Goal: Use online tool/utility

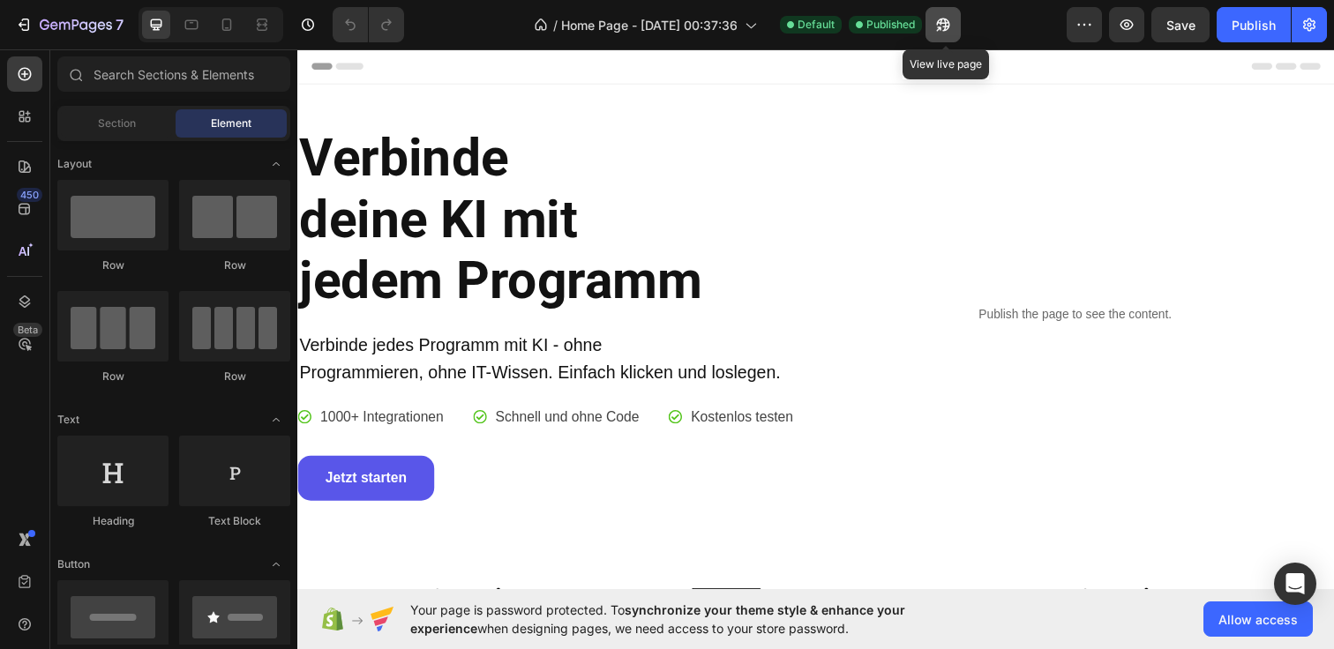
click at [945, 21] on icon "button" at bounding box center [943, 25] width 18 height 18
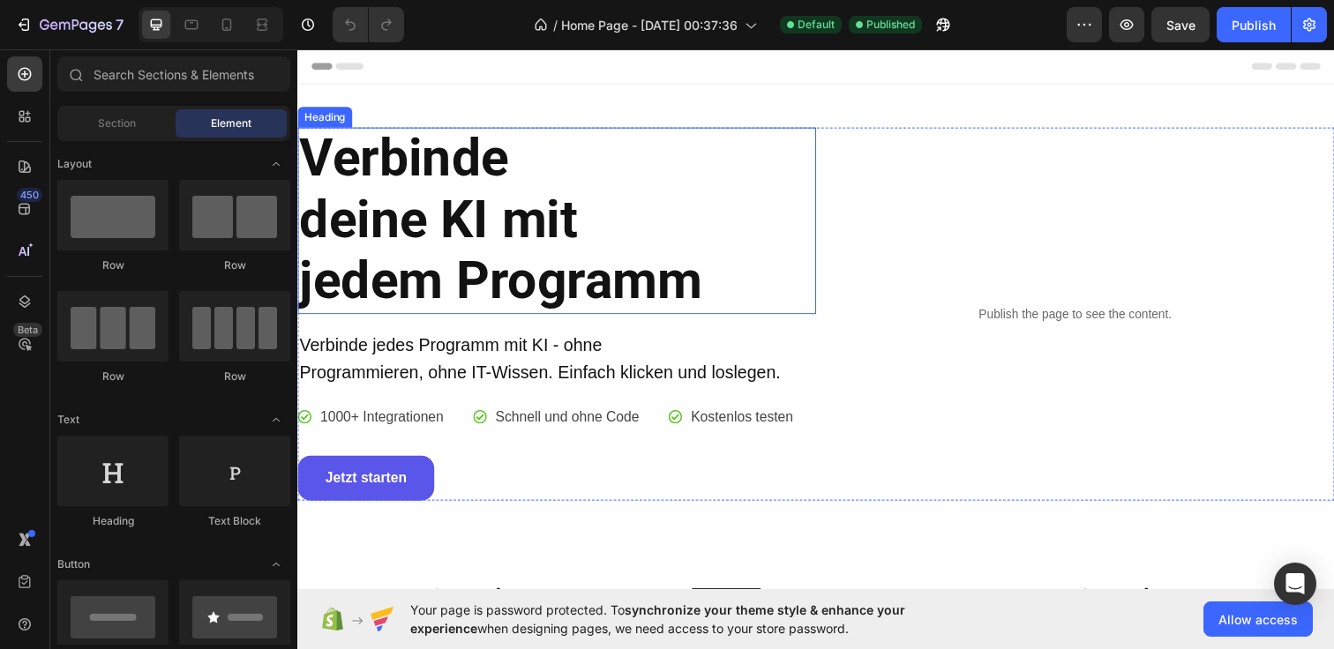
click at [573, 224] on strong "deine KI mit" at bounding box center [441, 222] width 284 height 63
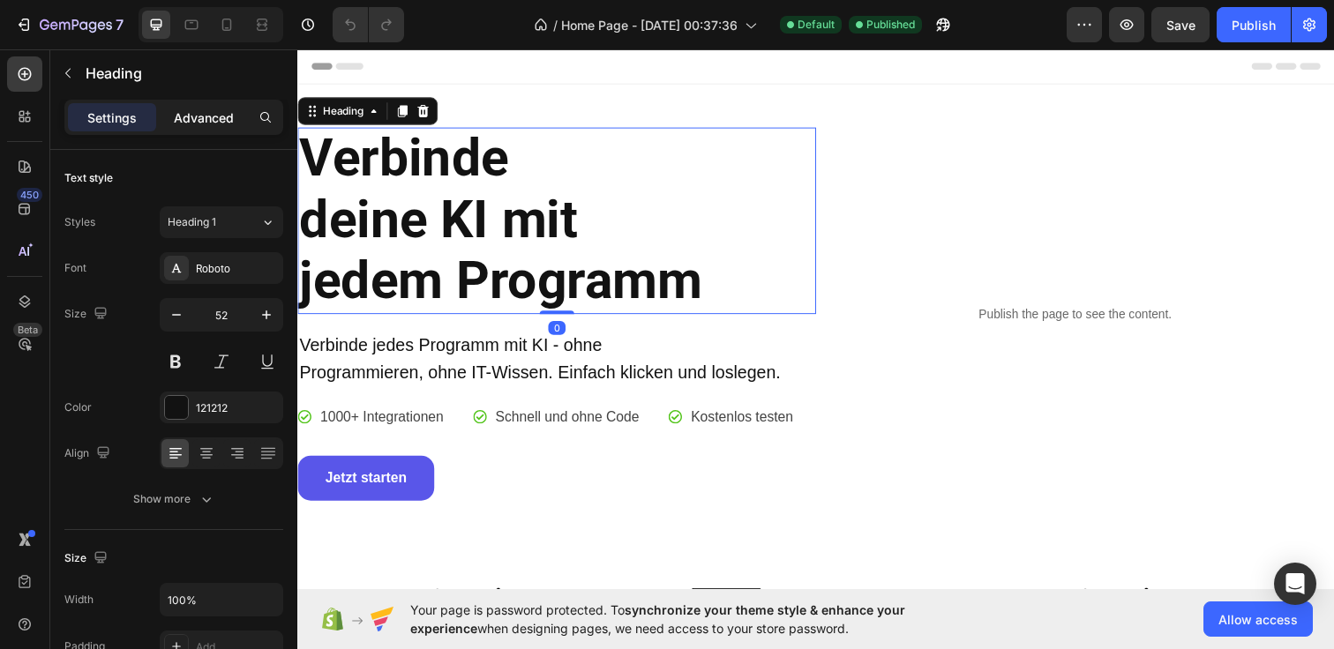
click at [193, 114] on p "Advanced" at bounding box center [204, 118] width 60 height 19
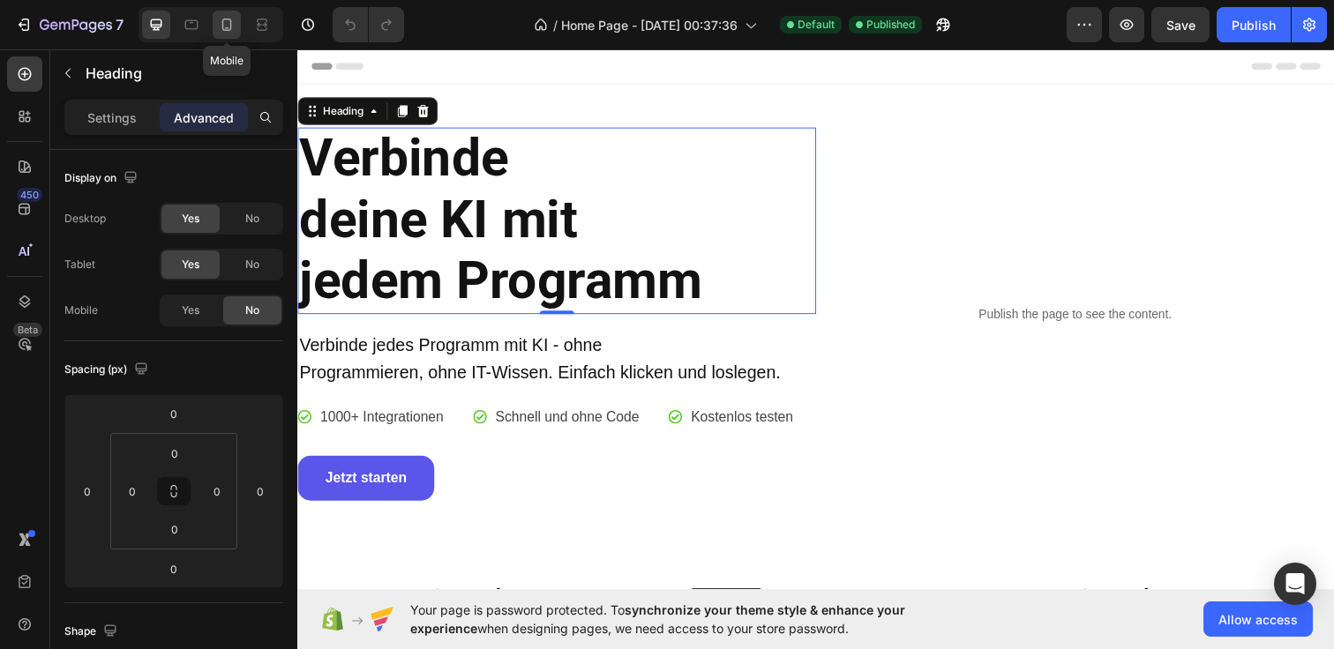
click at [215, 30] on div at bounding box center [227, 25] width 28 height 28
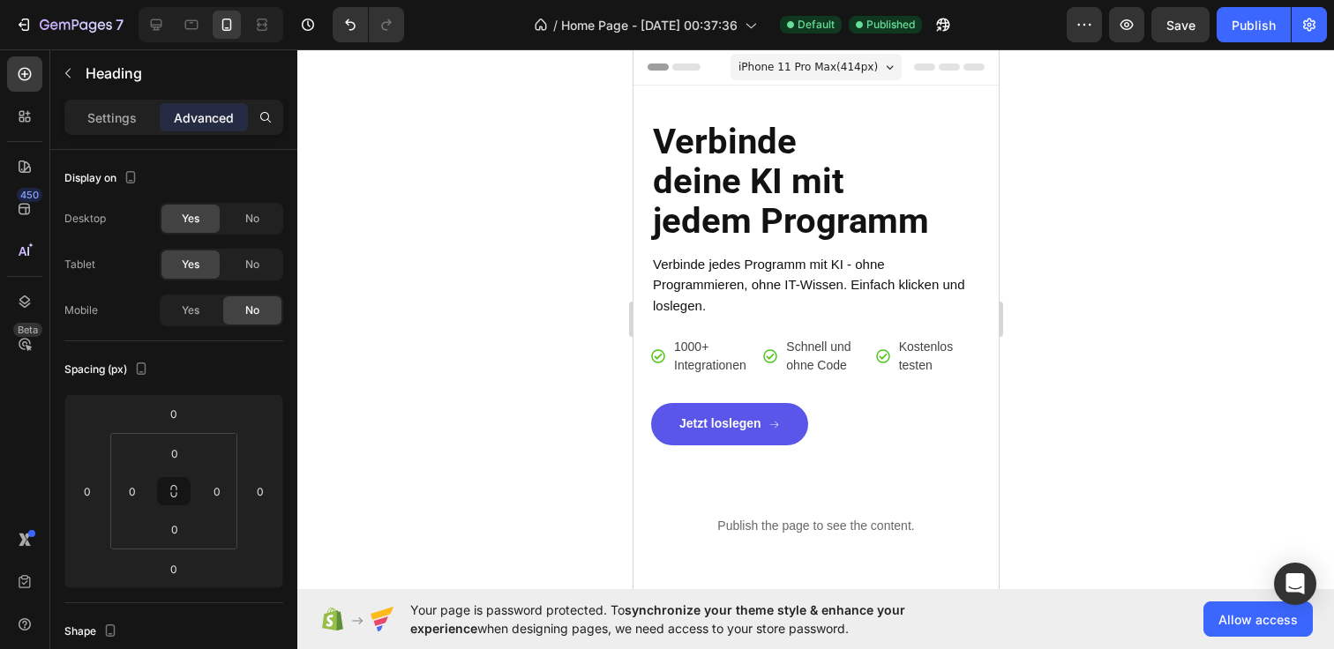
click at [1076, 250] on div at bounding box center [815, 349] width 1037 height 600
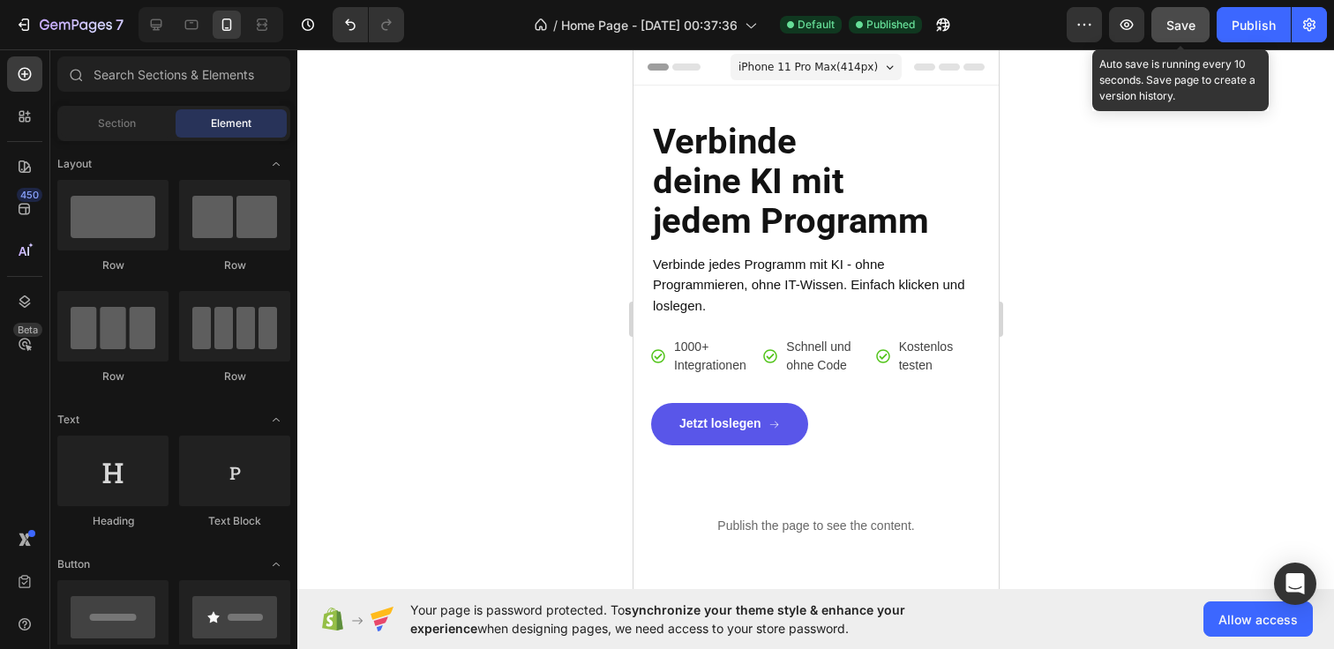
click at [1184, 28] on span "Save" at bounding box center [1180, 25] width 29 height 15
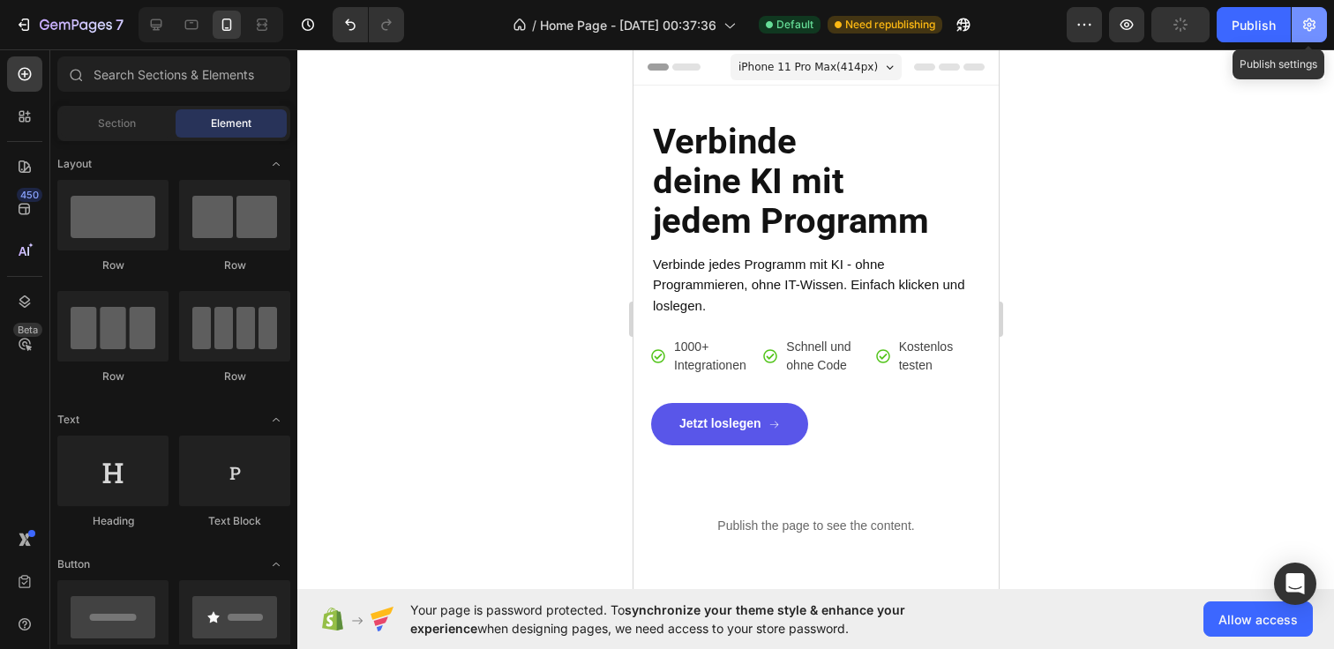
click at [1299, 21] on button "button" at bounding box center [1309, 24] width 35 height 35
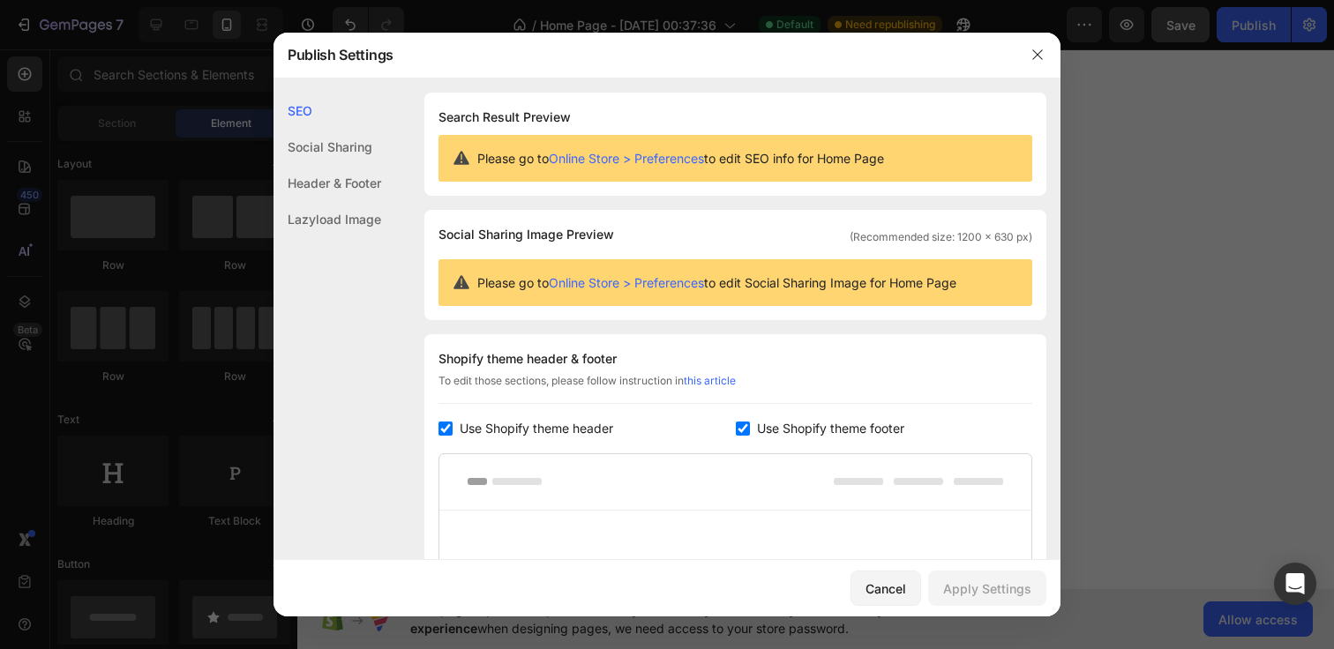
click at [381, 153] on div "Social Sharing" at bounding box center [328, 147] width 108 height 36
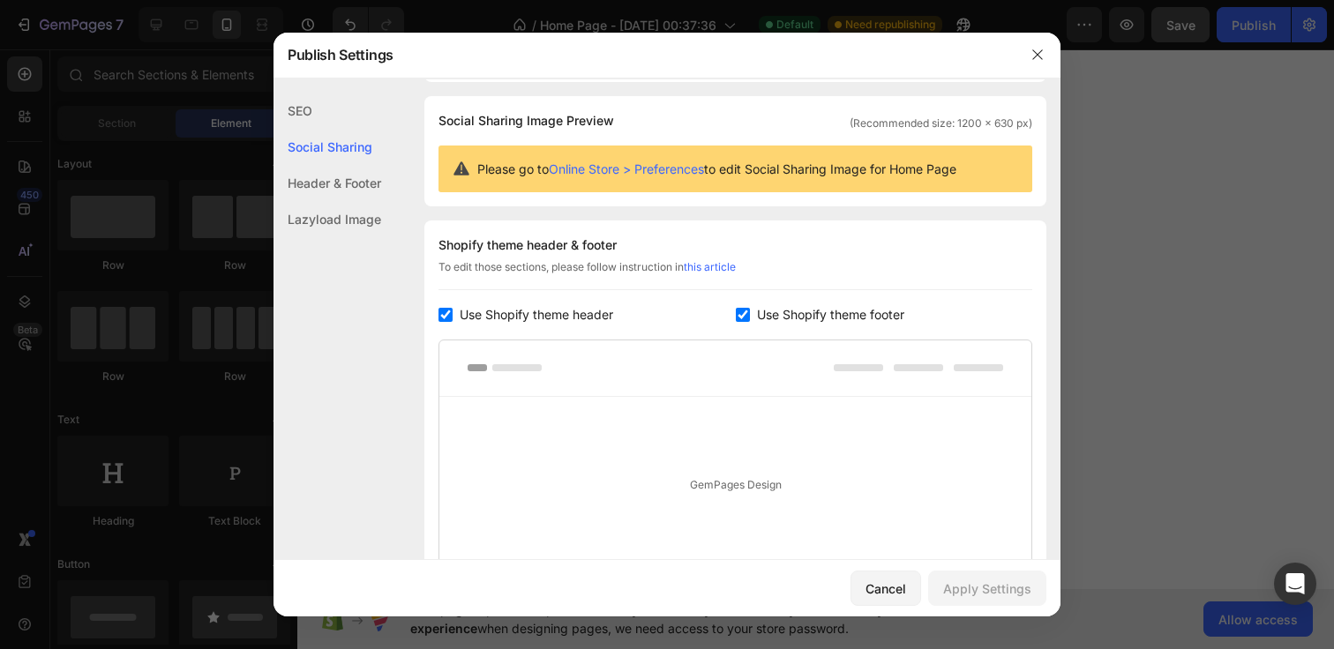
click at [344, 178] on div "Header & Footer" at bounding box center [328, 183] width 108 height 36
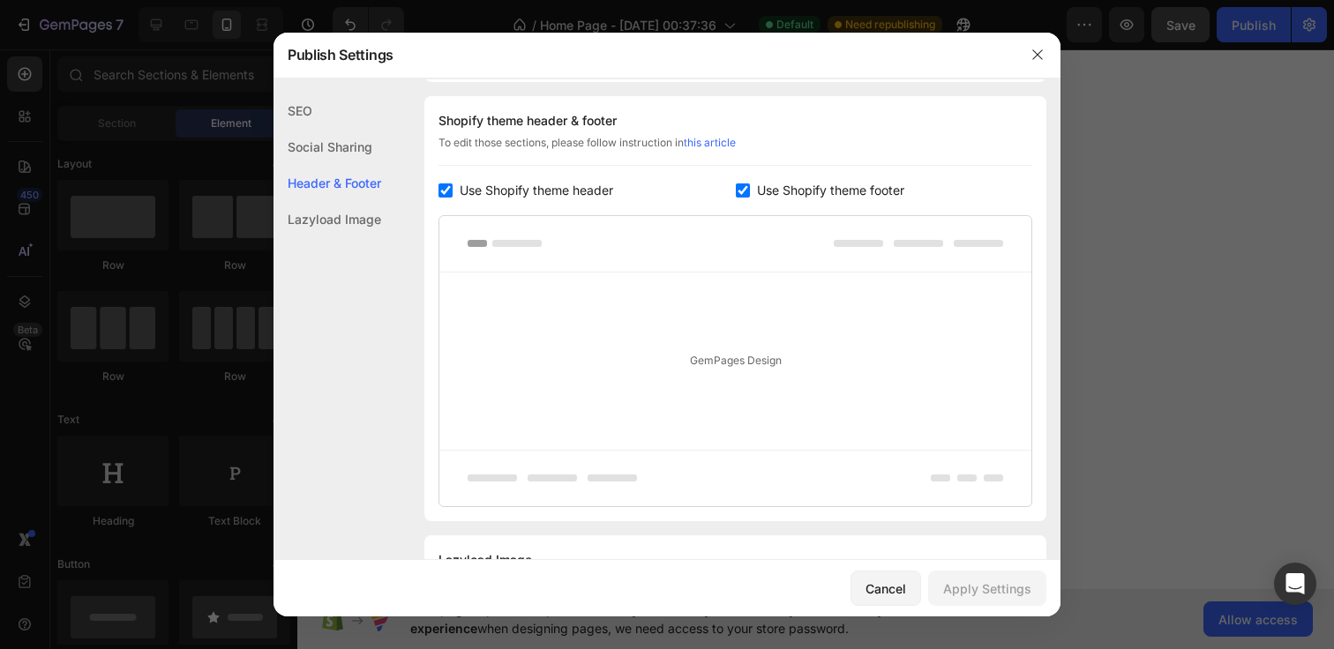
click at [341, 221] on div "Lazyload Image" at bounding box center [328, 219] width 108 height 36
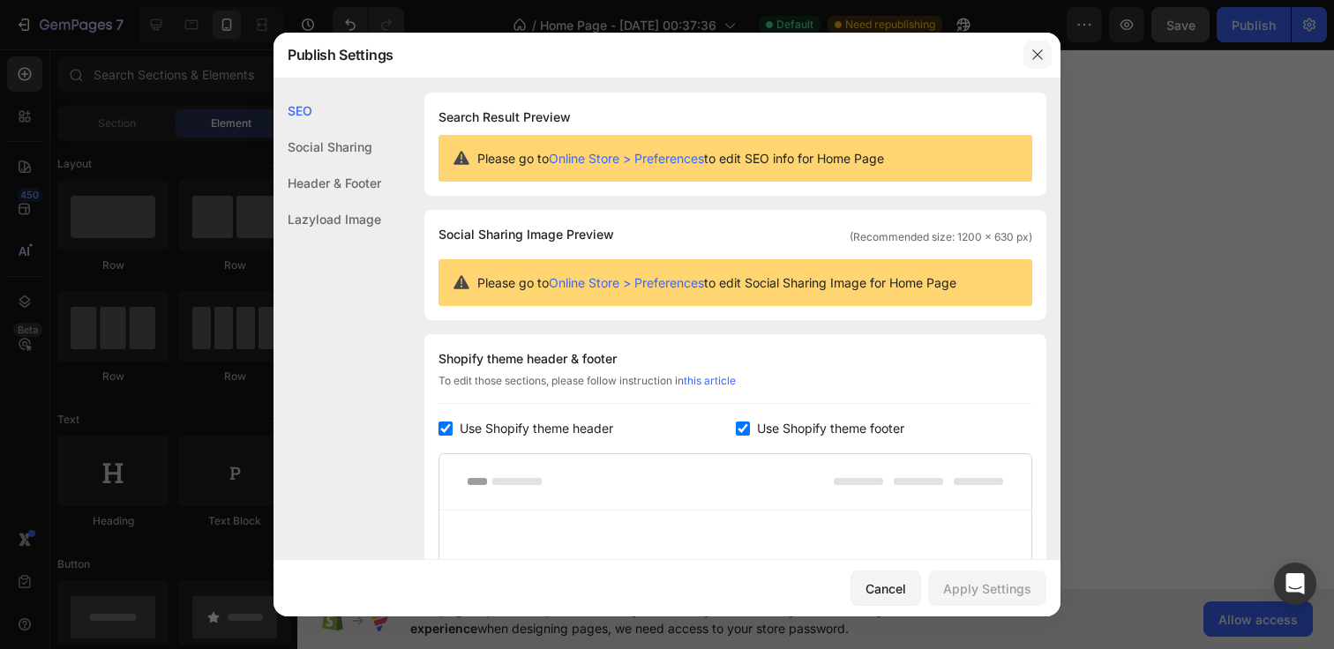
click at [1038, 56] on icon "button" at bounding box center [1037, 55] width 10 height 10
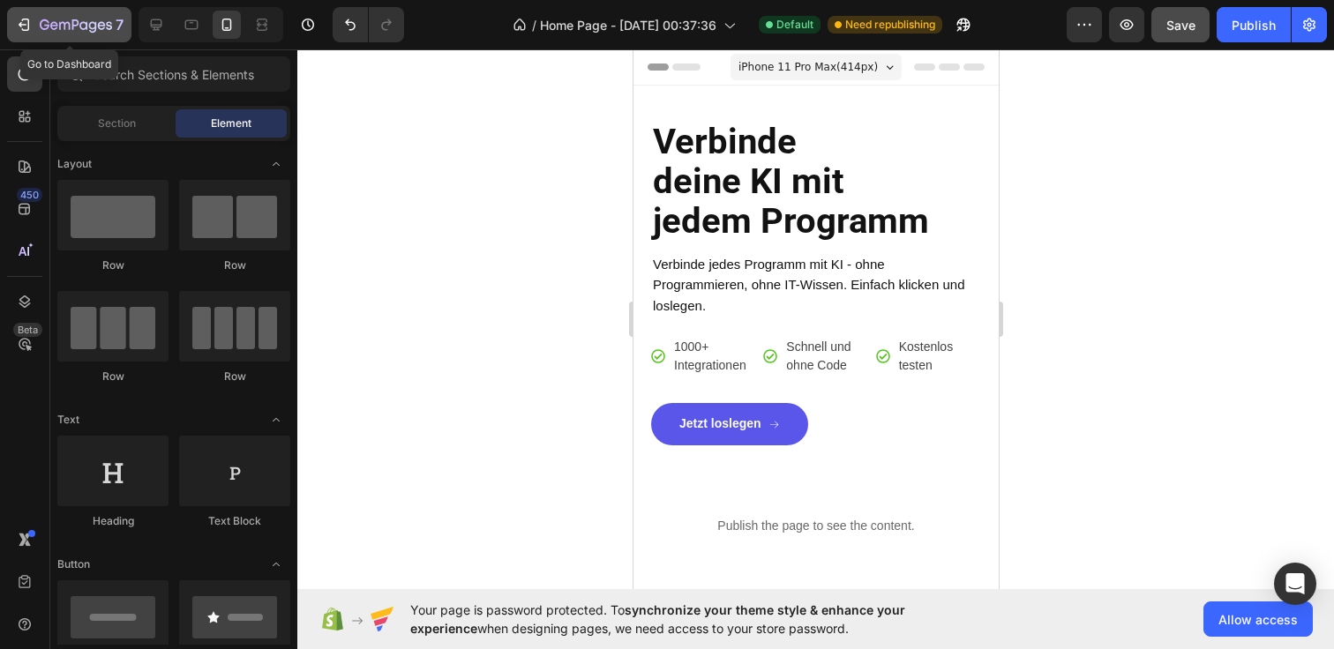
click at [62, 33] on icon "button" at bounding box center [76, 26] width 72 height 15
